Goal: Answer question/provide support: Share knowledge or assist other users

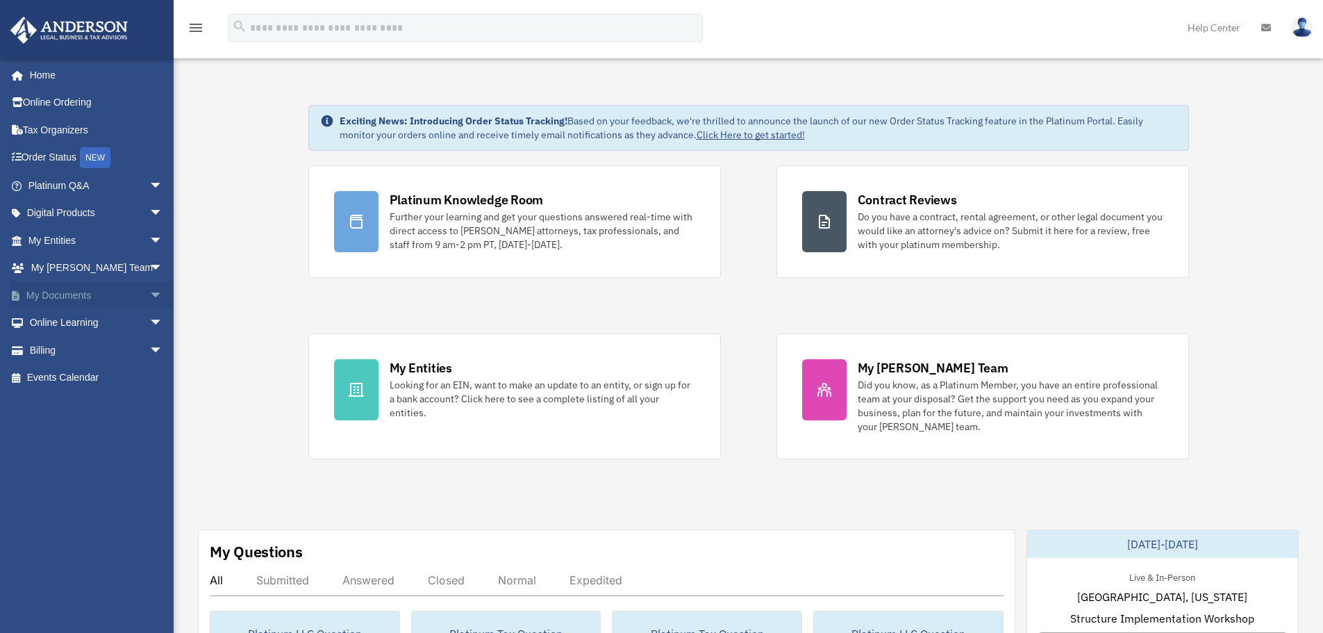
click at [149, 292] on span "arrow_drop_down" at bounding box center [163, 295] width 28 height 28
click at [53, 317] on link "Box" at bounding box center [101, 323] width 165 height 28
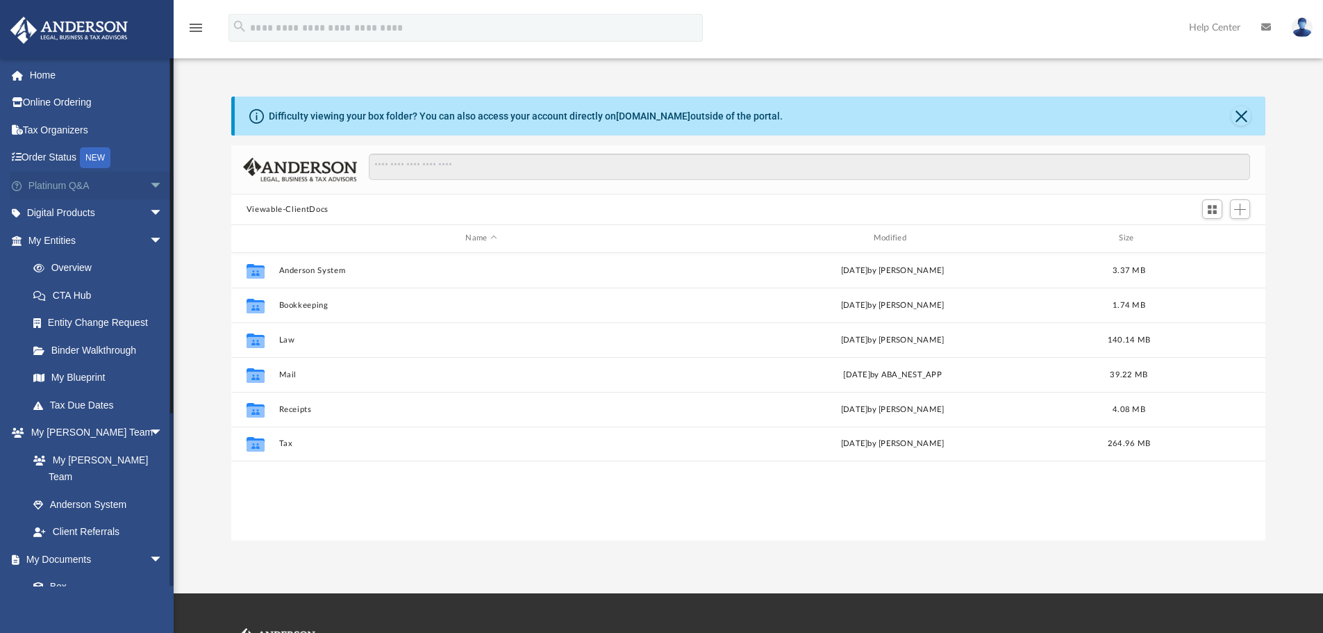
scroll to position [306, 1024]
click at [149, 182] on span "arrow_drop_down" at bounding box center [163, 186] width 28 height 28
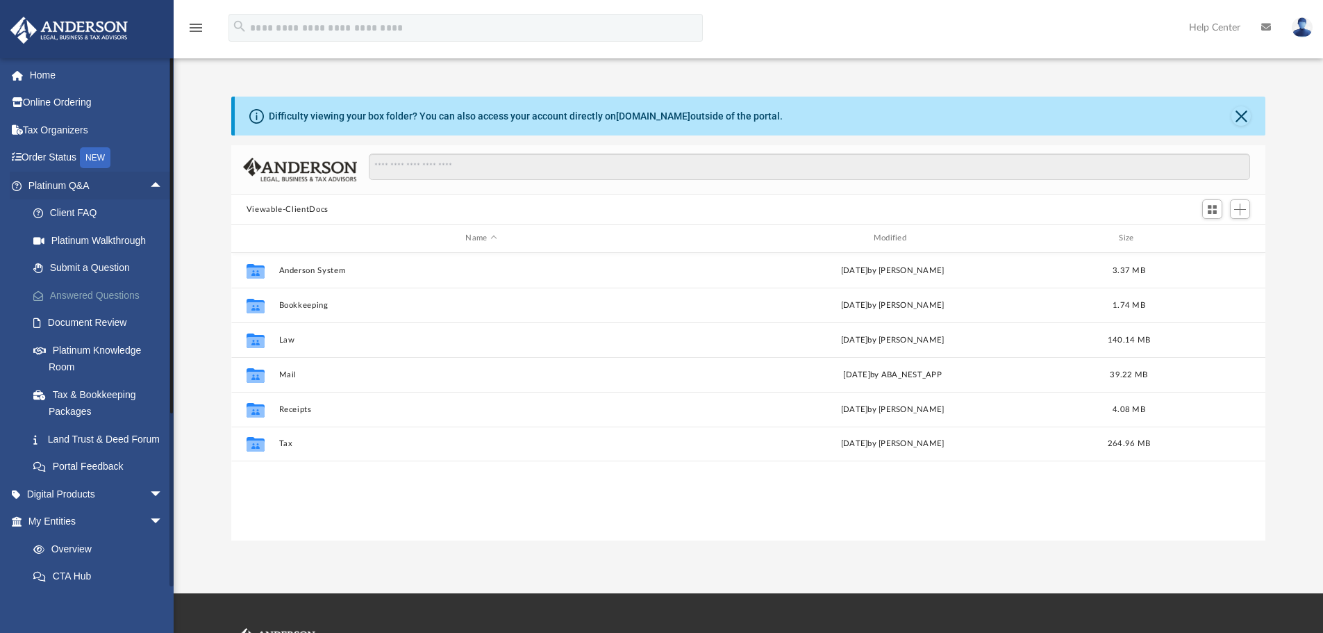
click at [104, 295] on link "Answered Questions" at bounding box center [101, 295] width 165 height 28
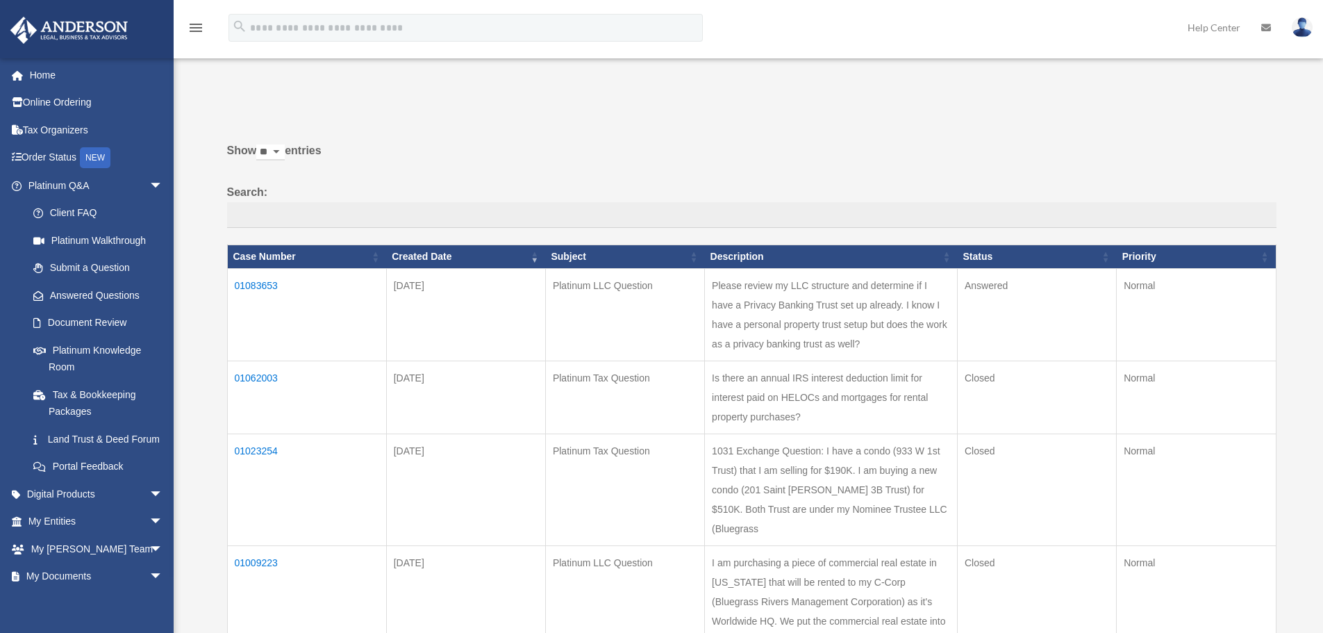
click at [264, 285] on td "01083653" at bounding box center [306, 314] width 159 height 92
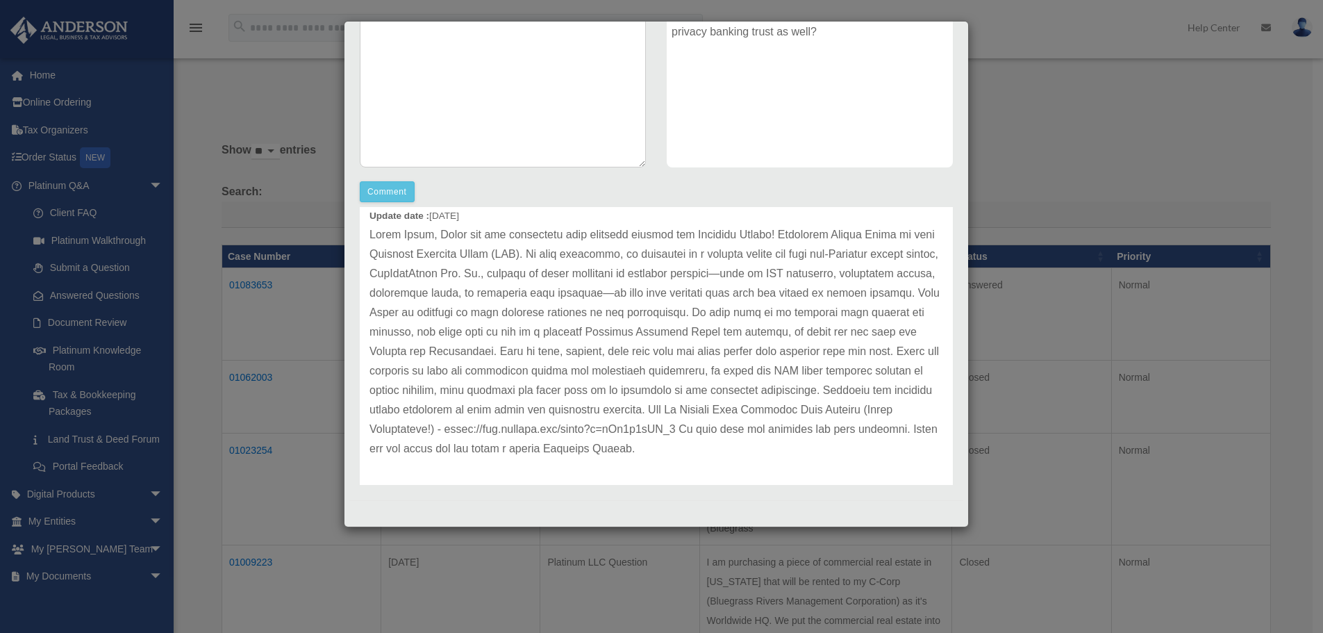
scroll to position [58, 0]
drag, startPoint x: 485, startPoint y: 428, endPoint x: 722, endPoint y: 421, distance: 237.7
click at [722, 421] on p at bounding box center [657, 338] width 574 height 233
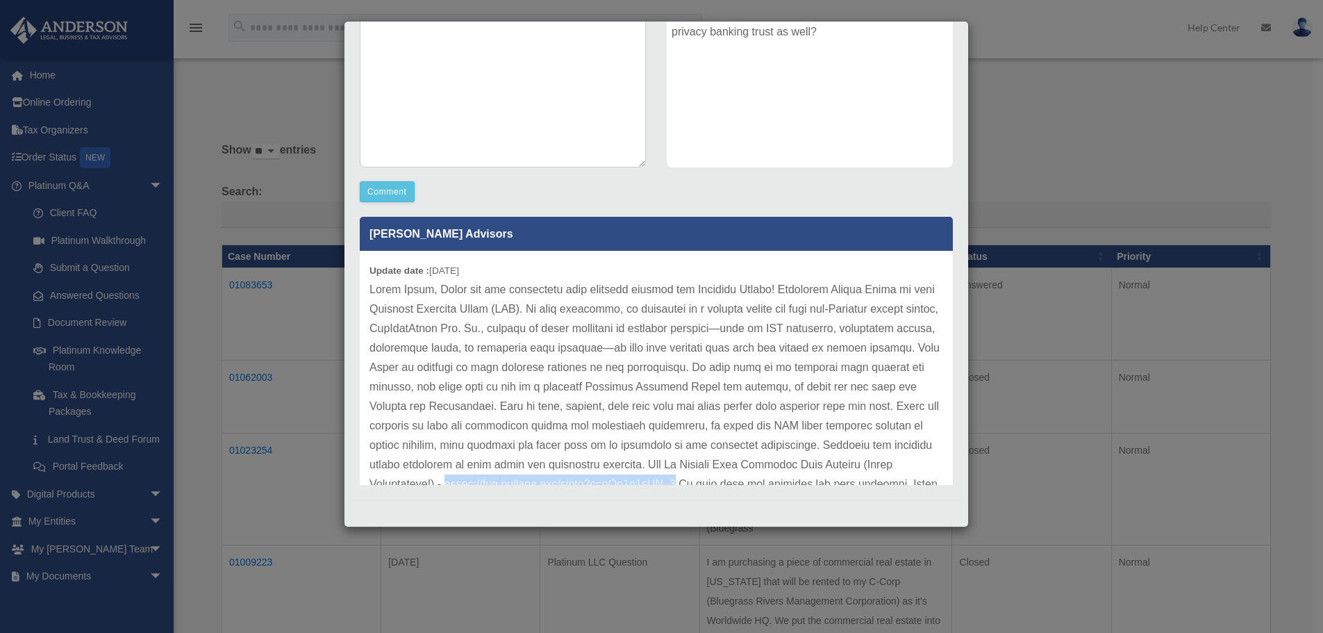
scroll to position [0, 0]
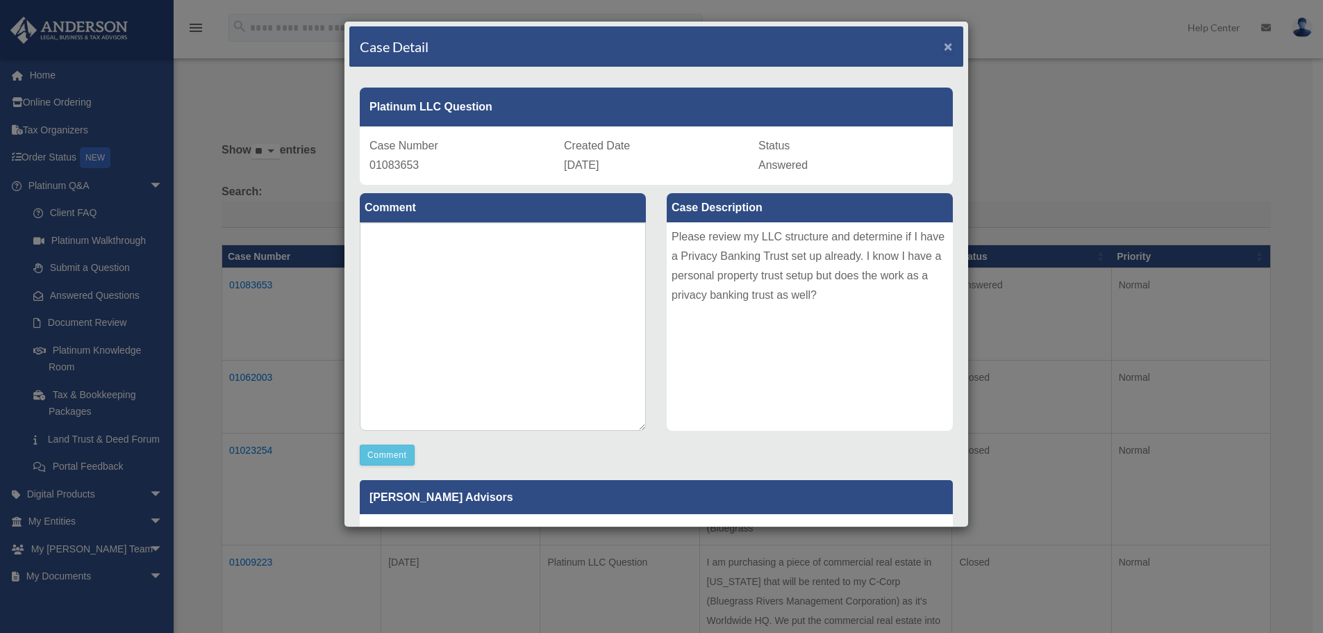
click at [944, 49] on span "×" at bounding box center [948, 46] width 9 height 16
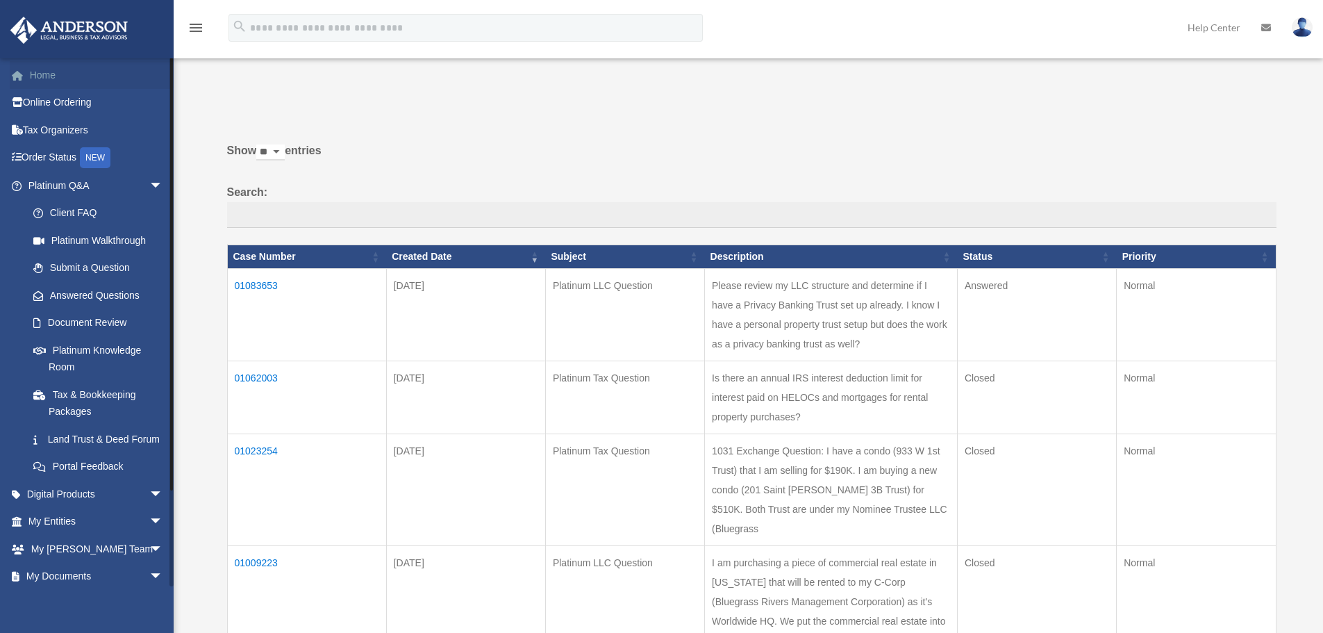
click at [39, 78] on link "Home" at bounding box center [97, 75] width 174 height 28
